Goal: Check status: Check status

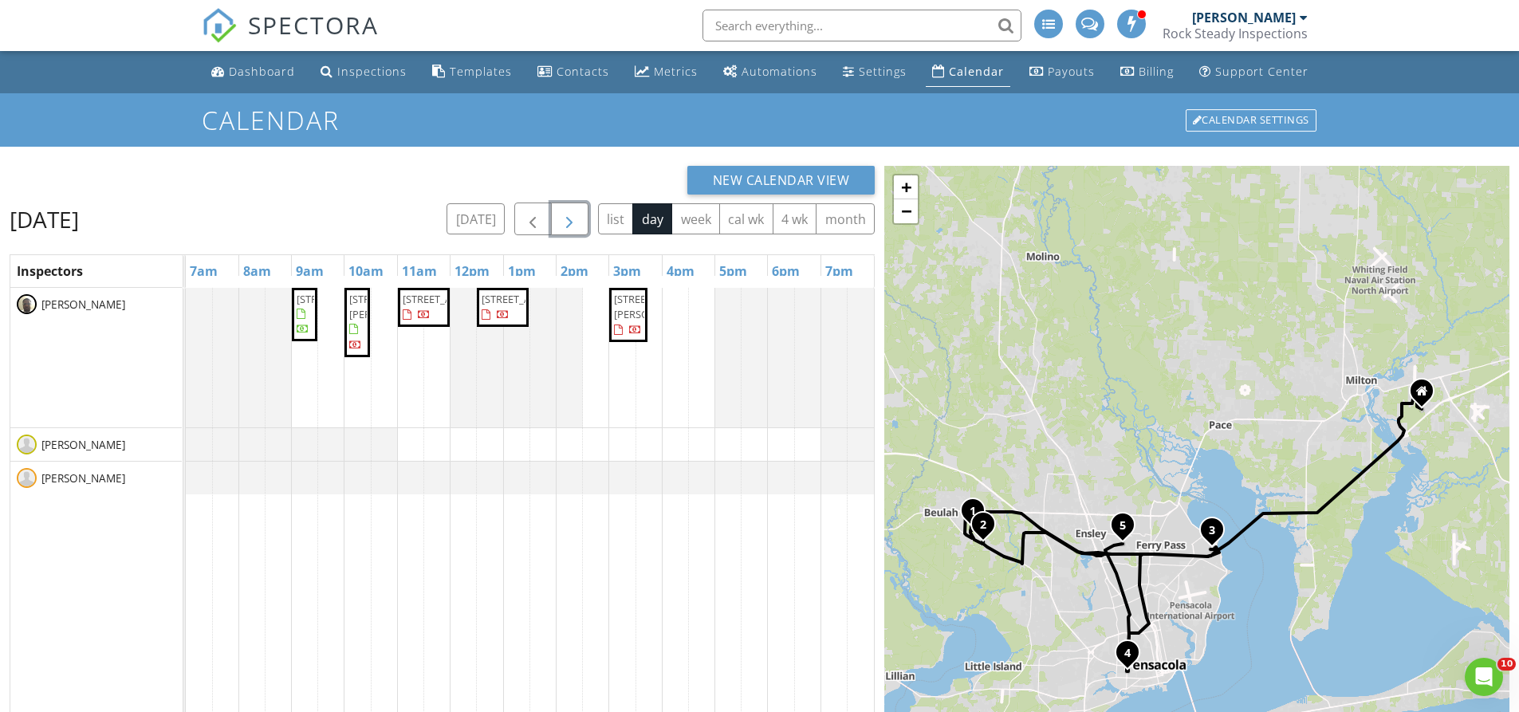
click at [571, 224] on span "button" at bounding box center [569, 219] width 19 height 19
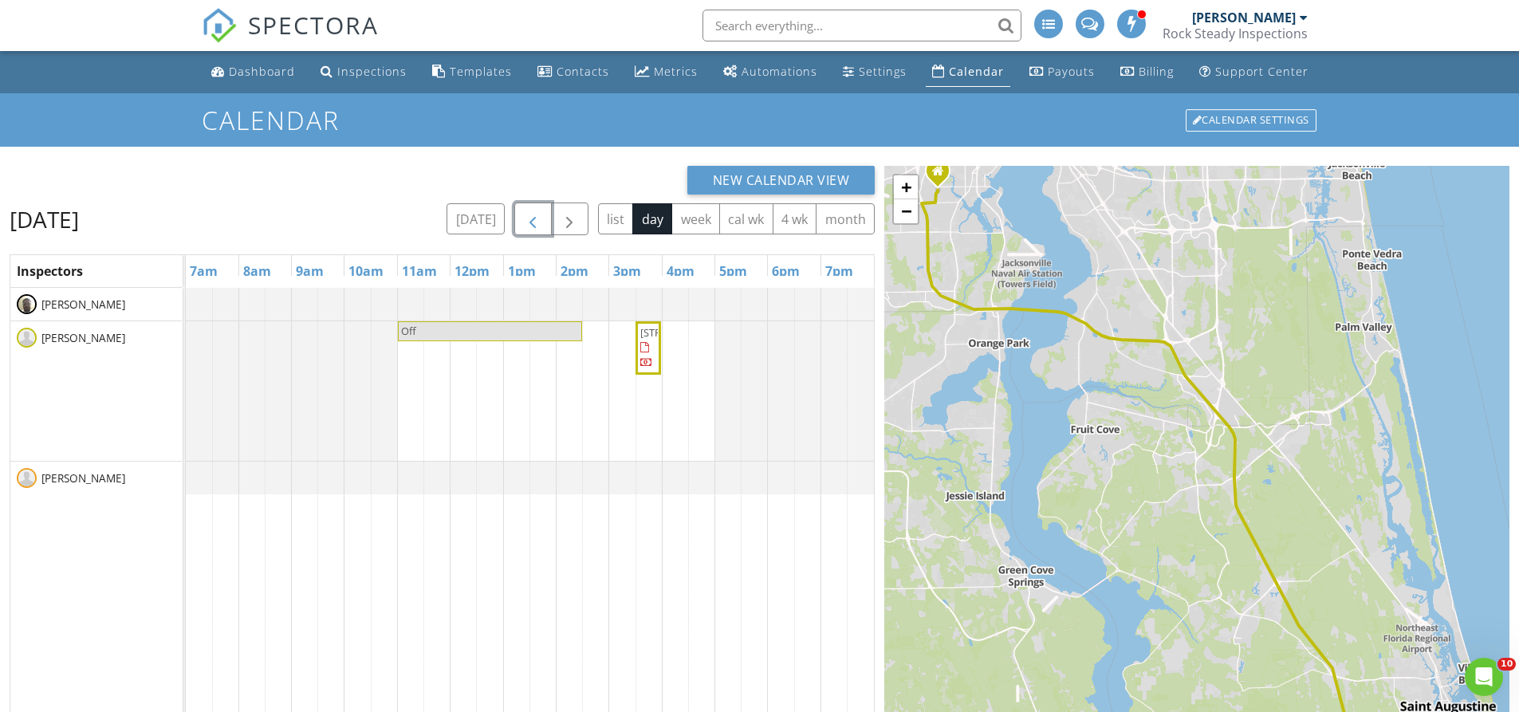
click at [538, 219] on span "button" at bounding box center [532, 219] width 19 height 19
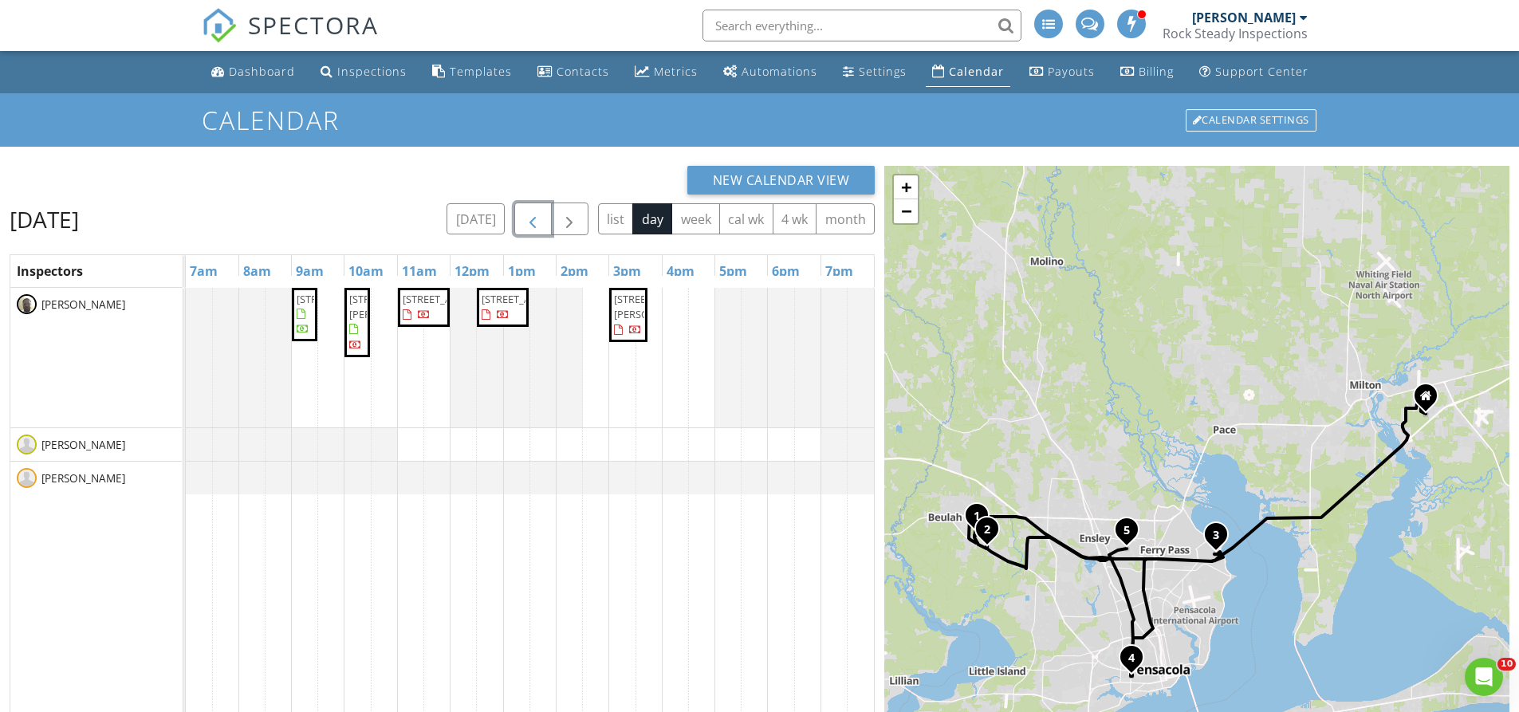
click at [538, 219] on span "button" at bounding box center [532, 219] width 19 height 19
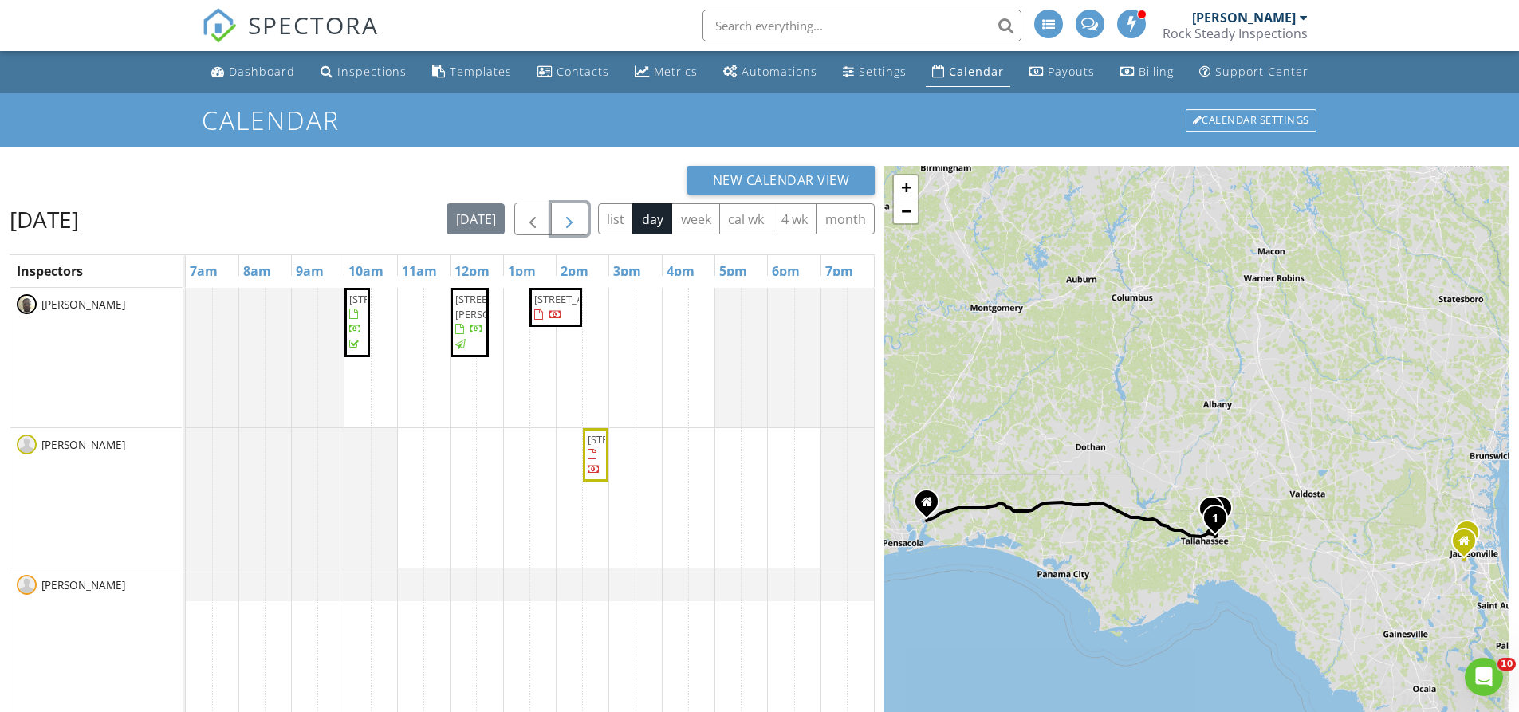
click at [569, 219] on span "button" at bounding box center [569, 219] width 19 height 19
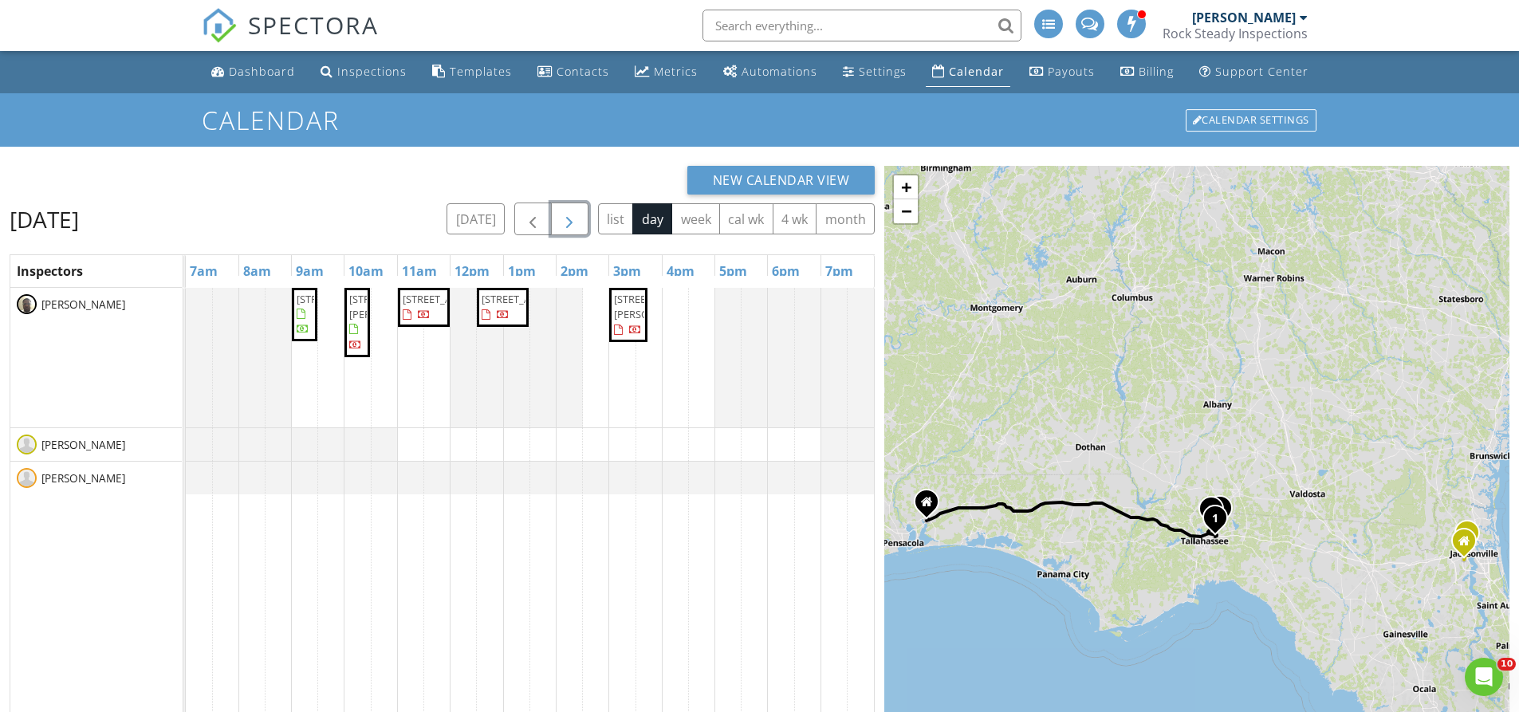
click at [569, 219] on span "button" at bounding box center [569, 219] width 19 height 19
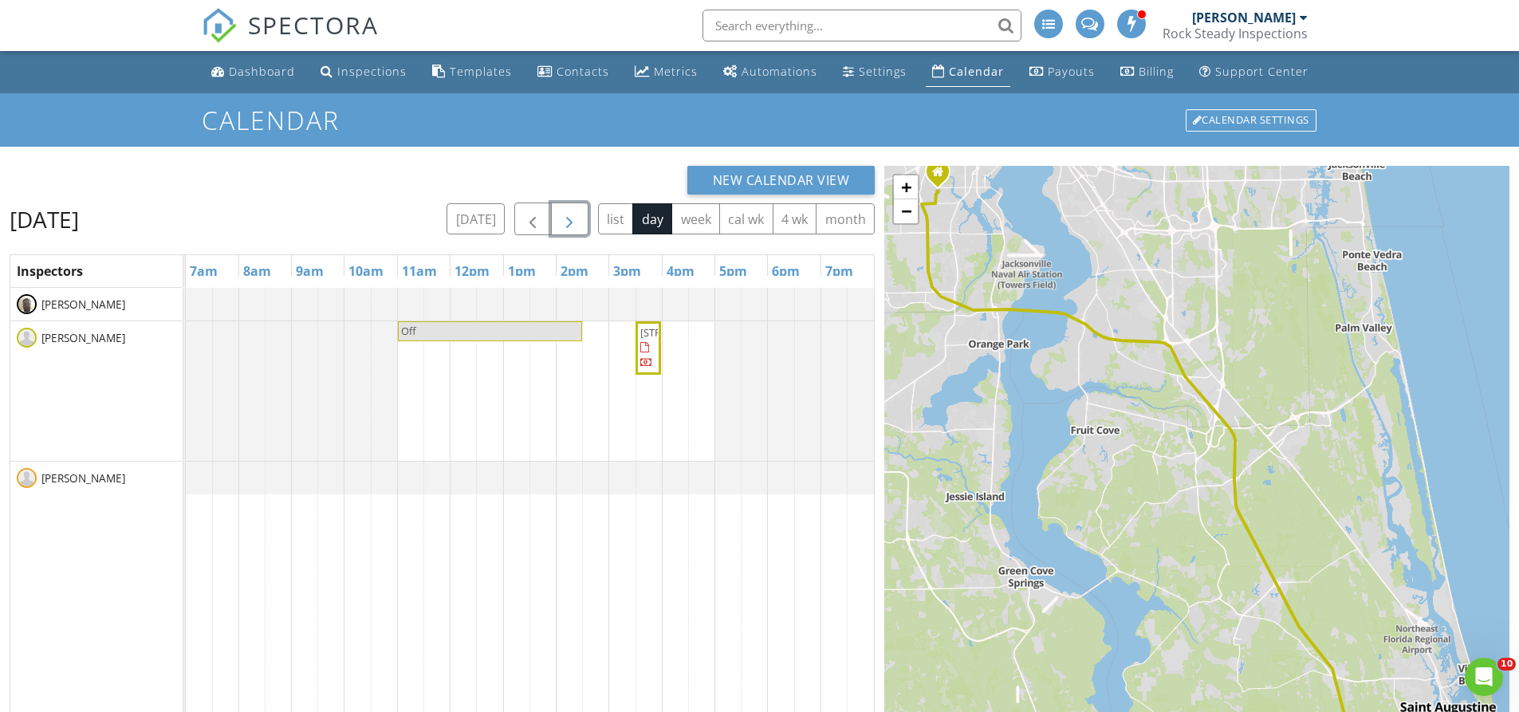
click at [569, 219] on span "button" at bounding box center [569, 219] width 19 height 19
